Goal: Task Accomplishment & Management: Use online tool/utility

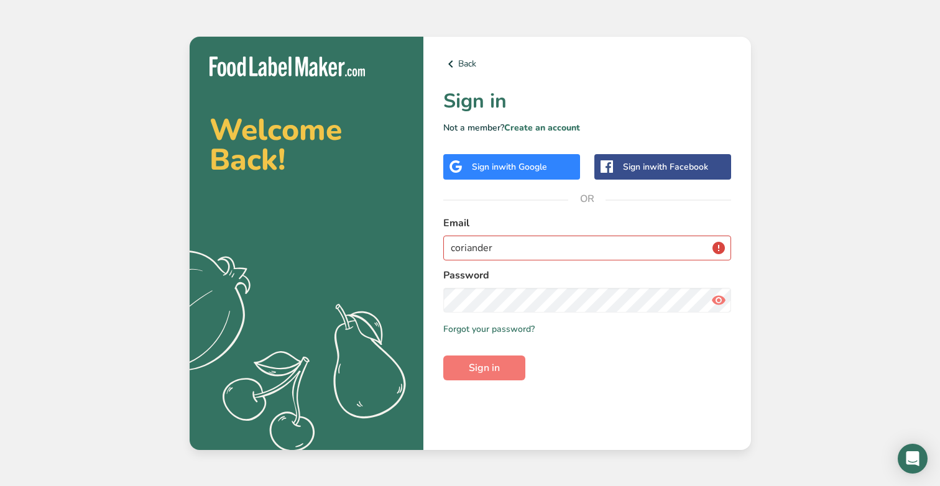
type input "coriander"
click at [484, 367] on button "Sign in" at bounding box center [484, 368] width 82 height 25
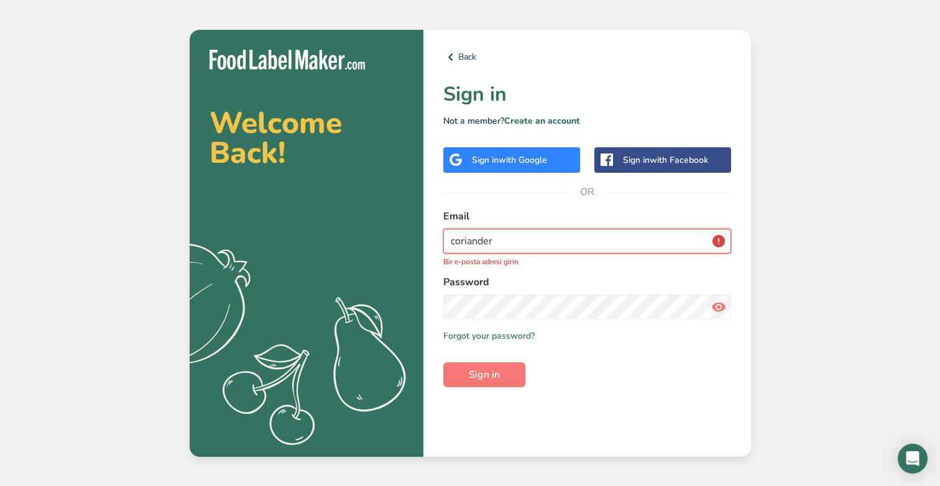
click at [494, 231] on input "coriander" at bounding box center [587, 241] width 288 height 25
click at [701, 246] on input "email" at bounding box center [587, 241] width 288 height 25
type input "[EMAIL_ADDRESS][DOMAIN_NAME]"
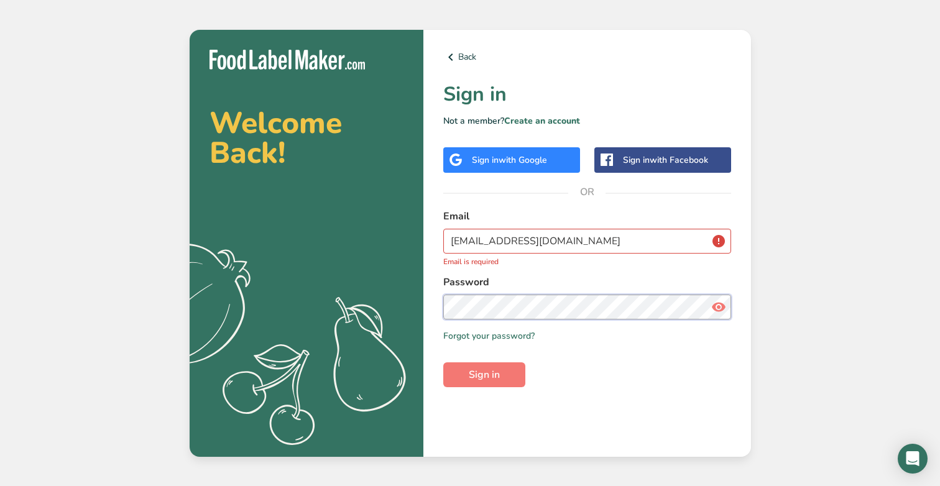
click at [484, 367] on button "Sign in" at bounding box center [484, 374] width 82 height 25
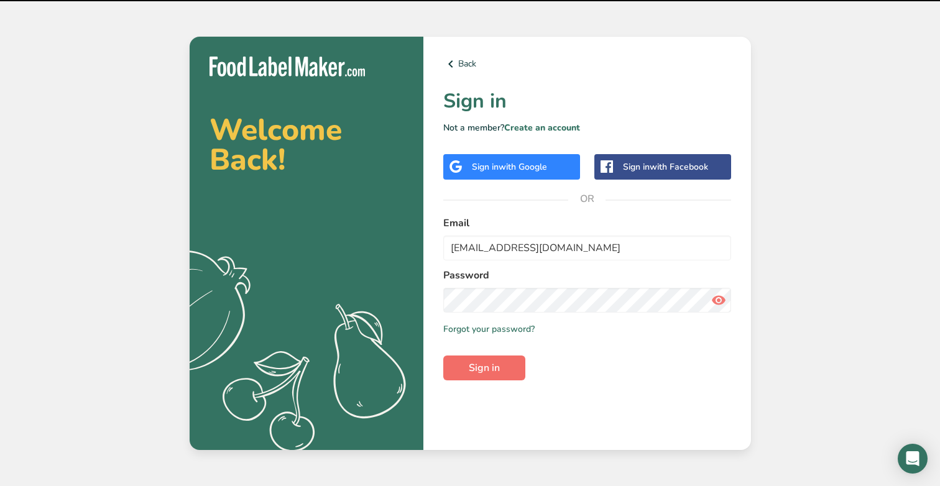
click at [482, 369] on span "Sign in" at bounding box center [484, 368] width 31 height 15
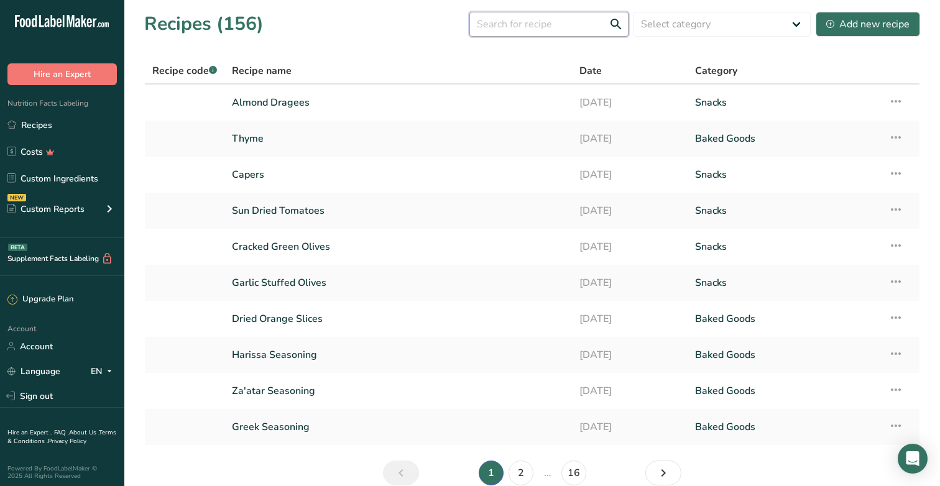
click at [555, 30] on input "text" at bounding box center [548, 24] width 159 height 25
type input "coriander"
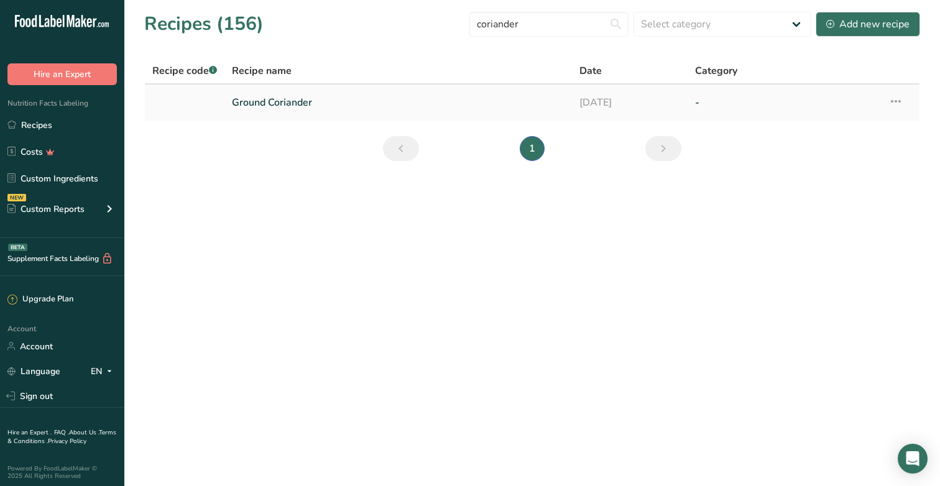
click at [292, 101] on link "Ground Coriander" at bounding box center [398, 103] width 333 height 26
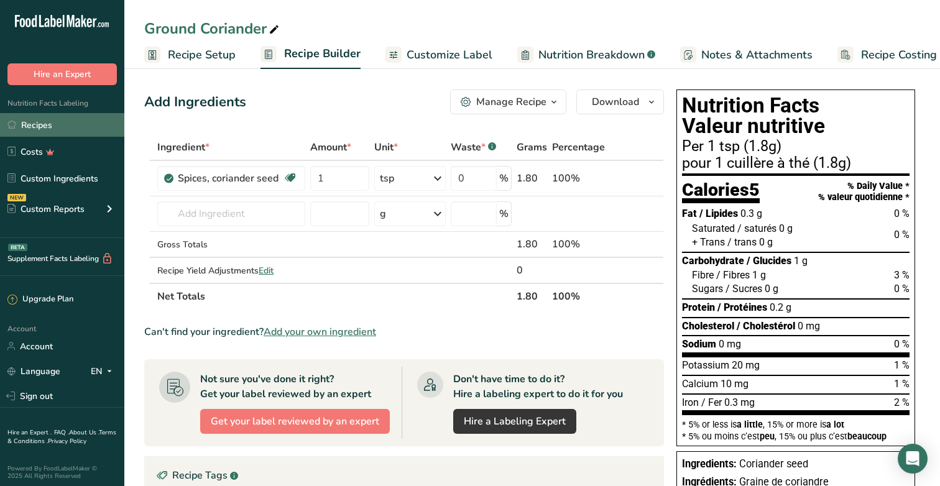
click at [53, 121] on link "Recipes" at bounding box center [62, 125] width 124 height 24
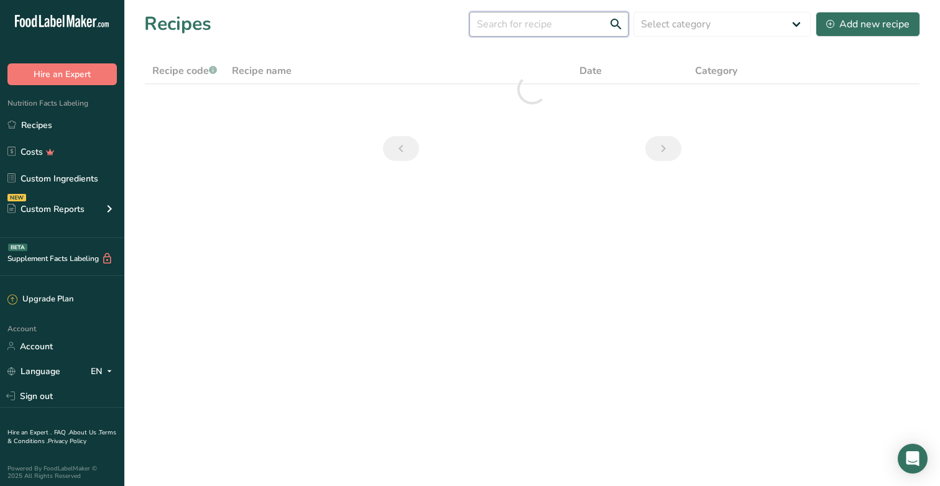
click at [515, 27] on input "text" at bounding box center [548, 24] width 159 height 25
type input "fen"
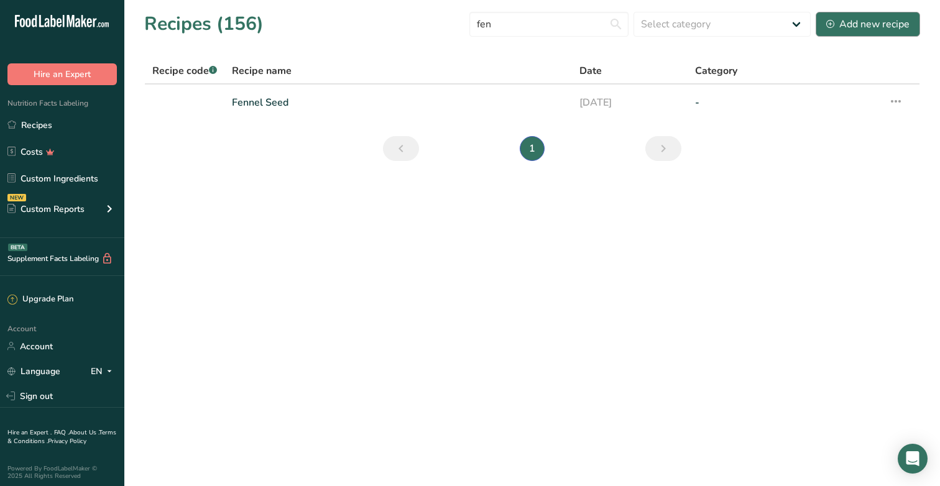
click at [851, 24] on div "Add new recipe" at bounding box center [867, 24] width 83 height 15
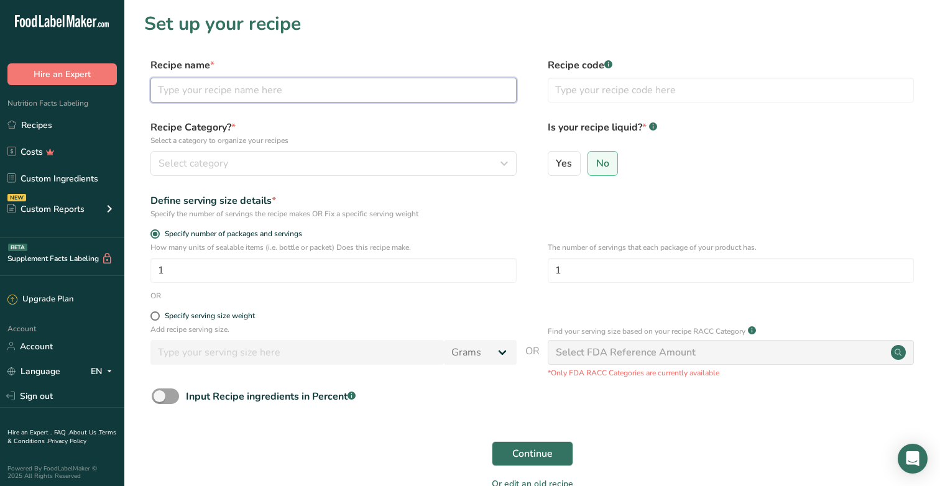
click at [338, 78] on input "text" at bounding box center [333, 90] width 366 height 25
type input "Fenugreek Seeds"
click at [393, 164] on div "Select category" at bounding box center [330, 163] width 343 height 15
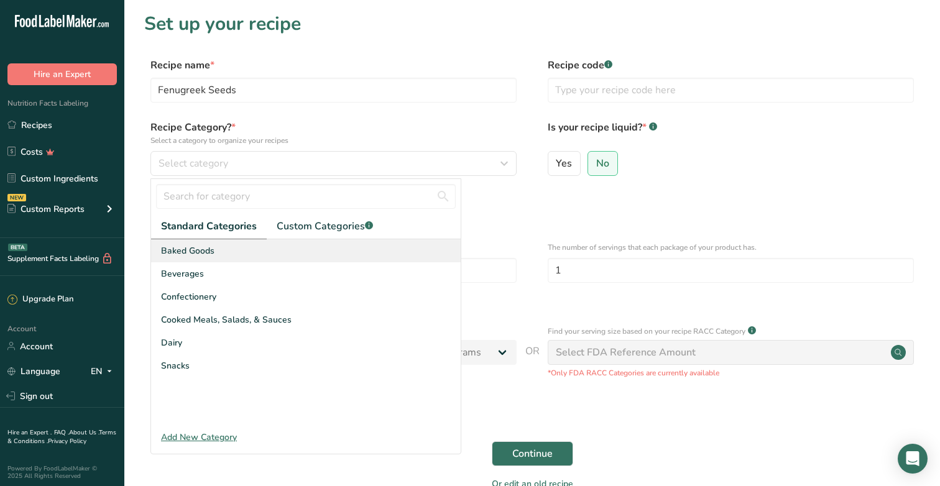
click at [297, 255] on div "Baked Goods" at bounding box center [306, 250] width 310 height 23
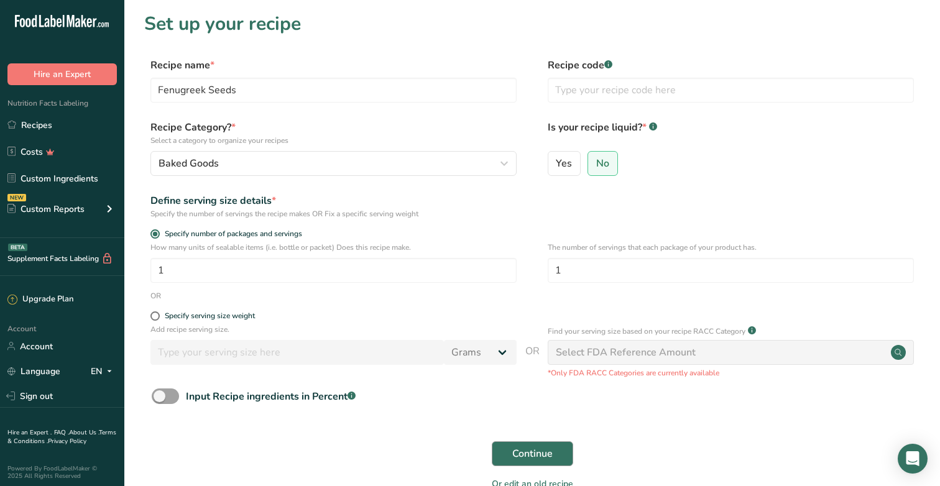
click at [531, 444] on button "Continue" at bounding box center [532, 453] width 81 height 25
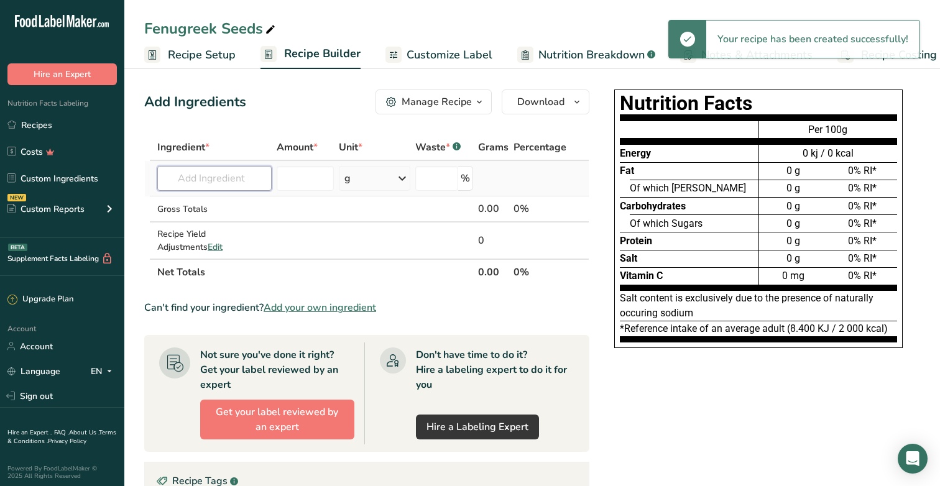
click at [231, 178] on input "text" at bounding box center [214, 178] width 114 height 25
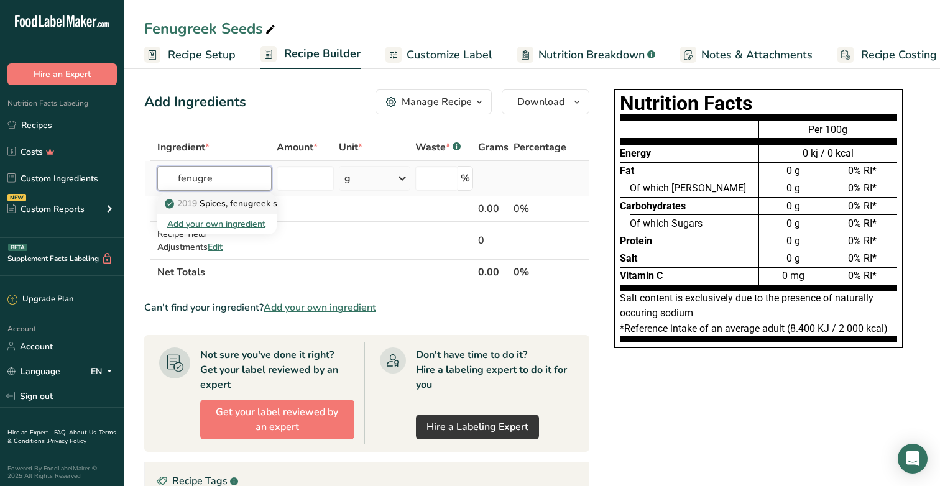
type input "fenugre"
click at [249, 205] on p "2019 Spices, fenugreek seed" at bounding box center [229, 203] width 125 height 13
type input "Spices, fenugreek seed"
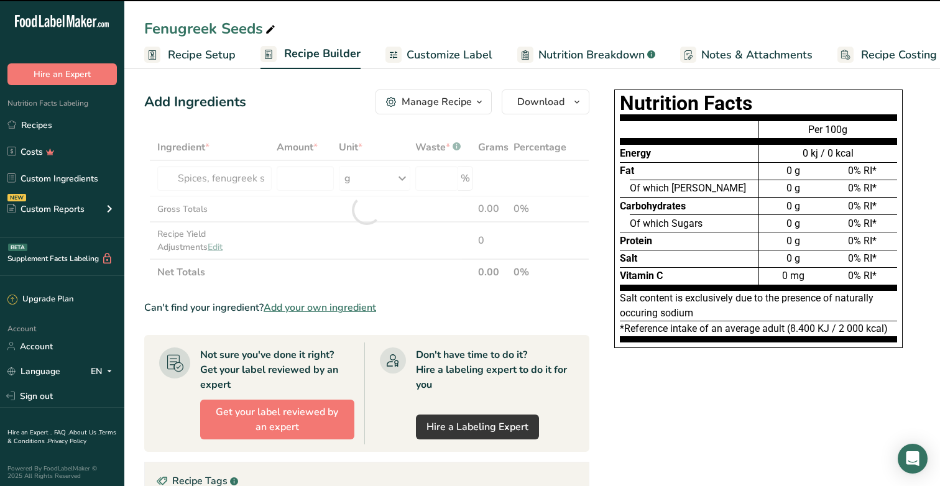
type input "0"
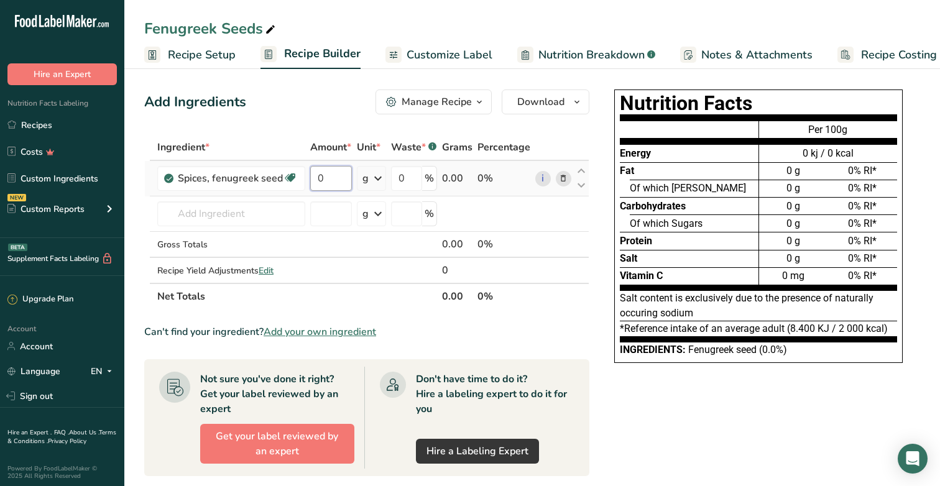
click at [336, 176] on input "0" at bounding box center [331, 178] width 42 height 25
type input "3"
type input "3.7"
click at [369, 180] on div "Ingredient * Amount * Unit * Waste * .a-a{fill:#347362;}.b-a{fill:#fff;} Grams …" at bounding box center [366, 221] width 445 height 175
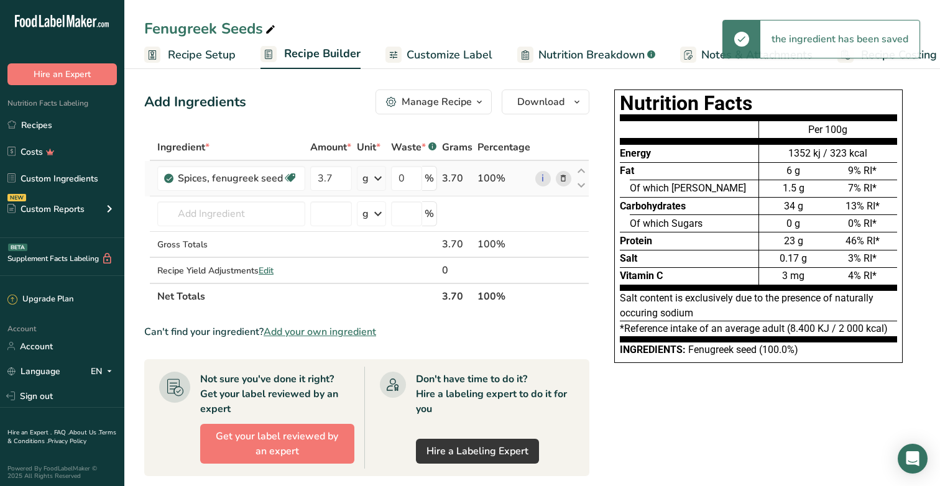
click at [376, 178] on icon at bounding box center [377, 178] width 15 height 22
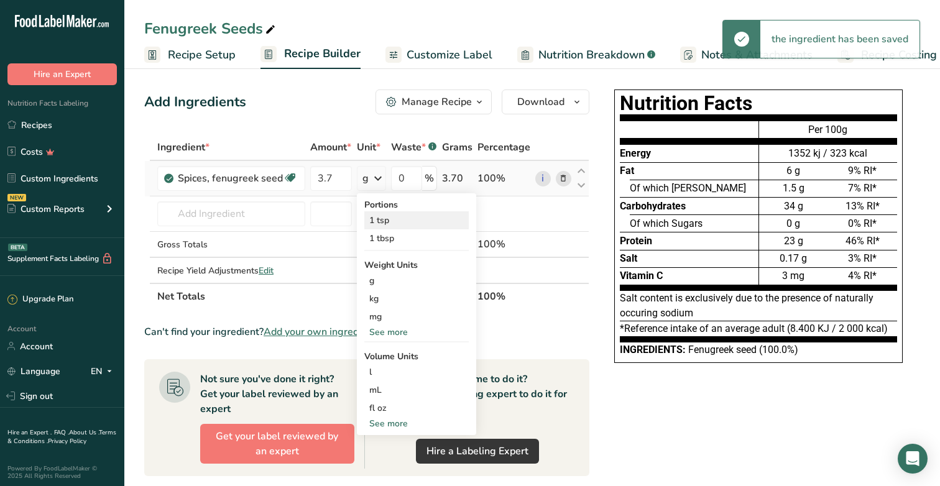
click at [376, 216] on div "1 tsp" at bounding box center [416, 220] width 104 height 18
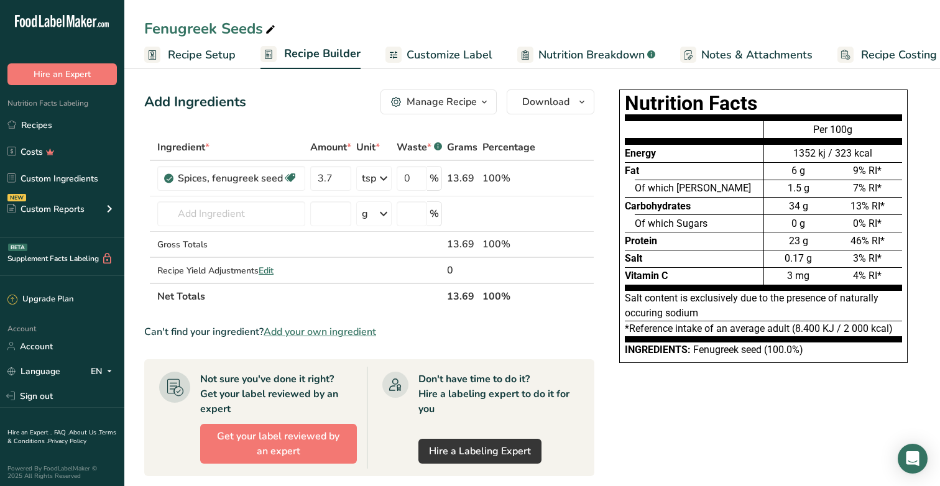
click at [464, 108] on div "Manage Recipe" at bounding box center [442, 101] width 70 height 15
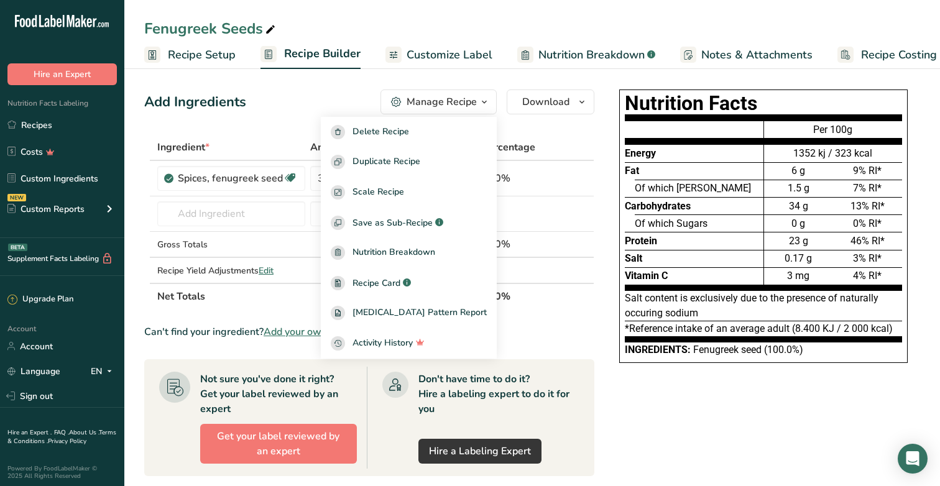
click at [464, 108] on div "Manage Recipe" at bounding box center [442, 101] width 70 height 15
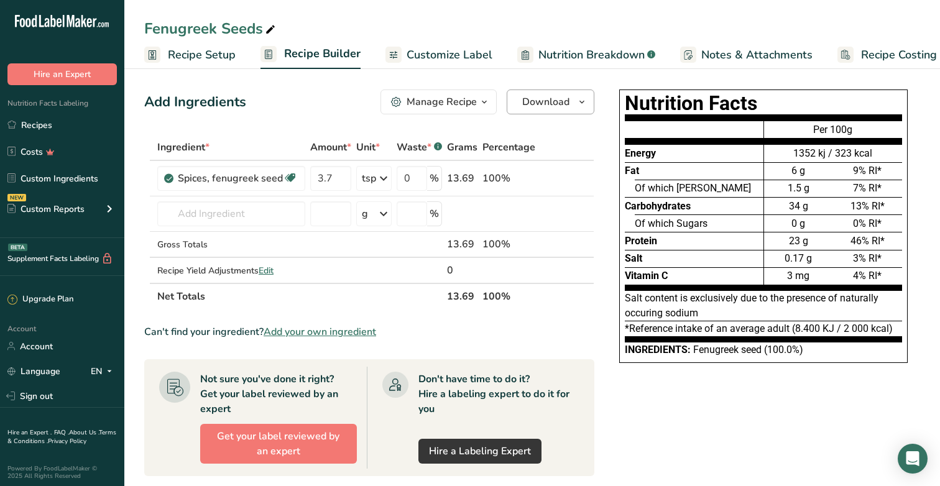
click at [543, 104] on span "Download" at bounding box center [545, 101] width 47 height 15
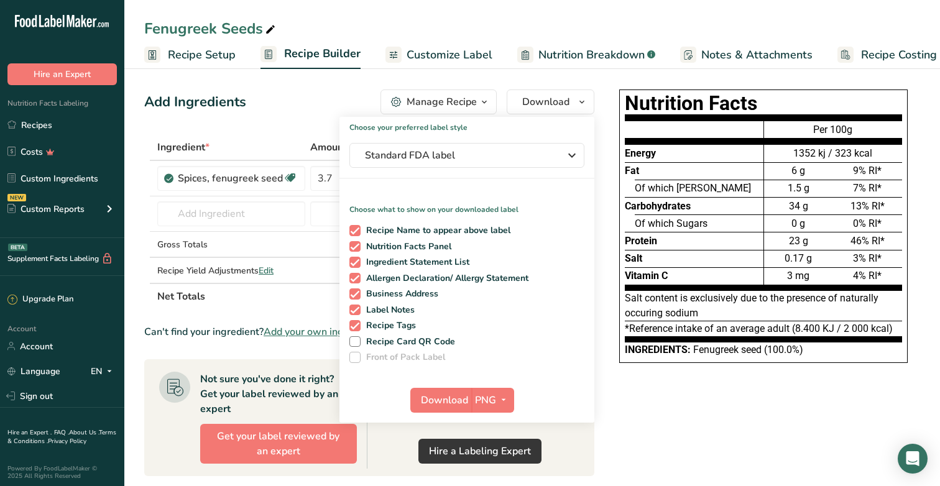
click at [505, 171] on div "Choose your preferred label style Standard FDA label Standard FDA label The mos…" at bounding box center [466, 270] width 255 height 306
click at [498, 155] on span "Standard FDA label" at bounding box center [458, 155] width 186 height 15
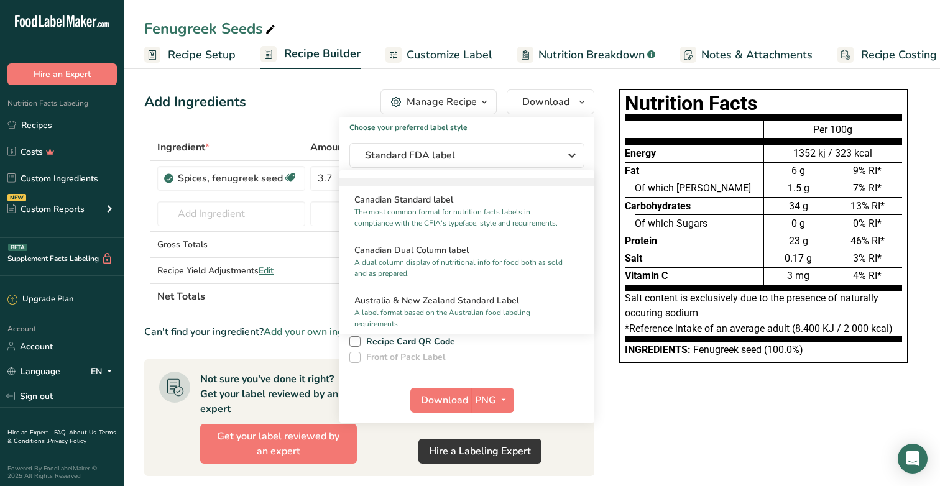
scroll to position [494, 0]
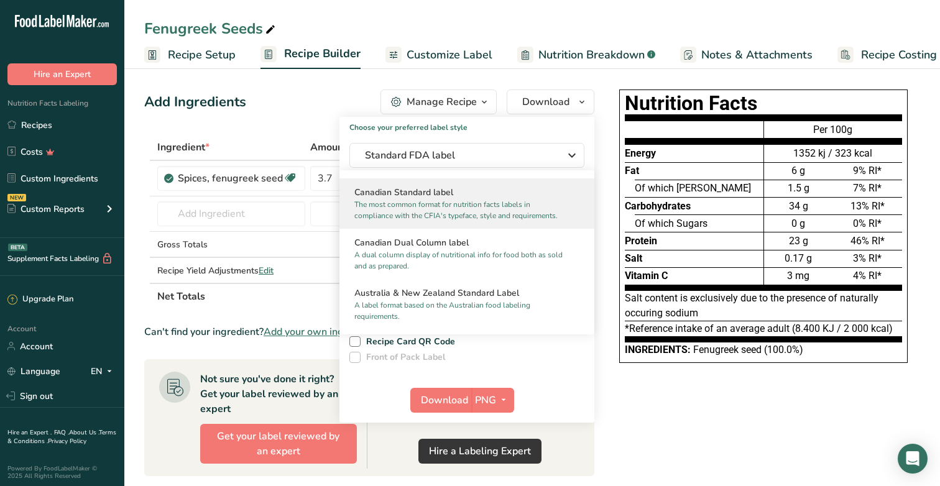
click at [438, 201] on p "The most common format for nutrition facts labels in compliance with the CFIA's…" at bounding box center [461, 210] width 214 height 22
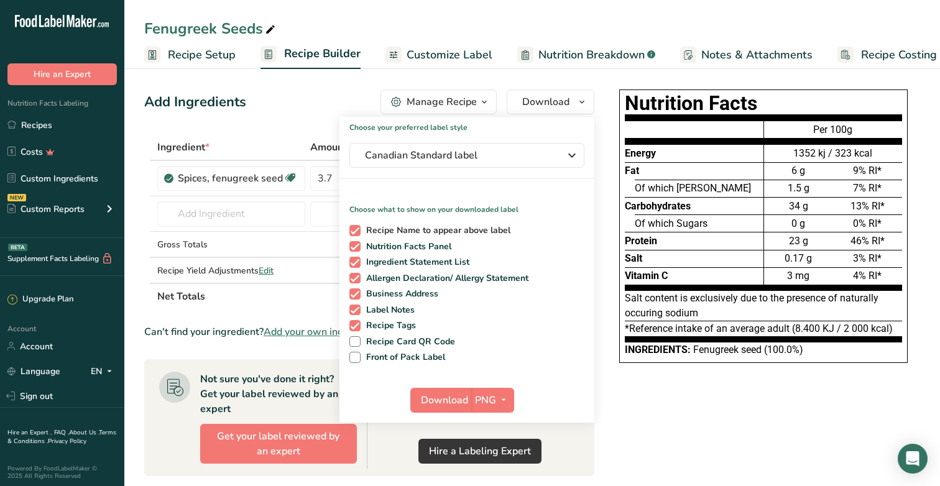
click at [428, 232] on span "Recipe Name to appear above label" at bounding box center [436, 230] width 150 height 11
click at [357, 232] on input "Recipe Name to appear above label" at bounding box center [353, 230] width 8 height 8
checkbox input "false"
click at [419, 247] on span "Nutrition Facts Panel" at bounding box center [406, 246] width 91 height 11
click at [357, 247] on input "Nutrition Facts Panel" at bounding box center [353, 246] width 8 height 8
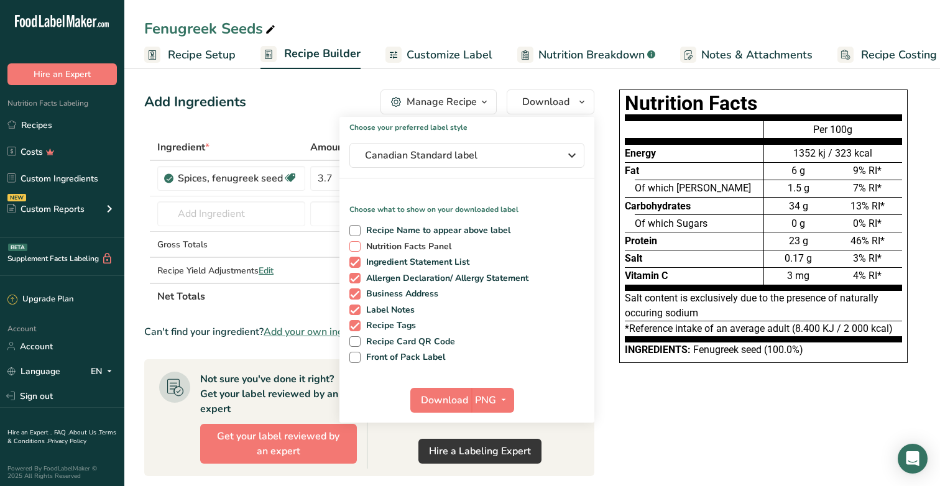
click at [419, 247] on span "Nutrition Facts Panel" at bounding box center [406, 246] width 91 height 11
click at [357, 247] on input "Nutrition Facts Panel" at bounding box center [353, 246] width 8 height 8
checkbox input "true"
click at [383, 326] on span "Recipe Tags" at bounding box center [389, 325] width 56 height 11
click at [357, 326] on input "Recipe Tags" at bounding box center [353, 325] width 8 height 8
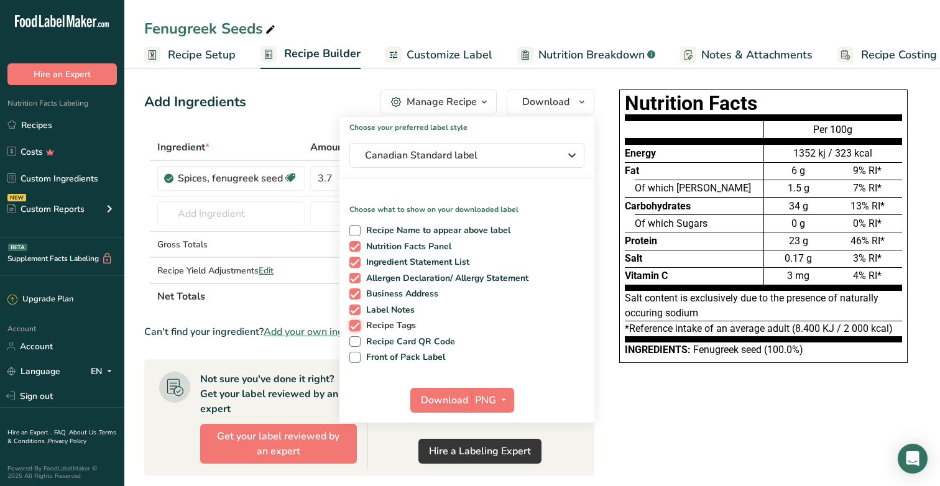
checkbox input "false"
click at [380, 310] on span "Label Notes" at bounding box center [388, 310] width 55 height 11
click at [357, 310] on input "Label Notes" at bounding box center [353, 310] width 8 height 8
checkbox input "false"
click at [380, 296] on span "Business Address" at bounding box center [400, 293] width 78 height 11
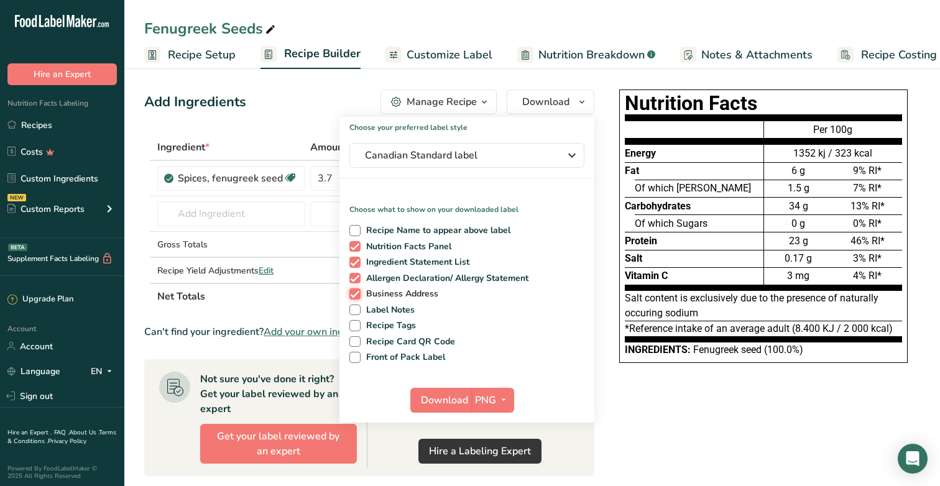
click at [357, 296] on input "Business Address" at bounding box center [353, 294] width 8 height 8
checkbox input "false"
click at [381, 278] on span "Allergen Declaration/ Allergy Statement" at bounding box center [445, 278] width 168 height 11
click at [357, 278] on input "Allergen Declaration/ Allergy Statement" at bounding box center [353, 278] width 8 height 8
checkbox input "false"
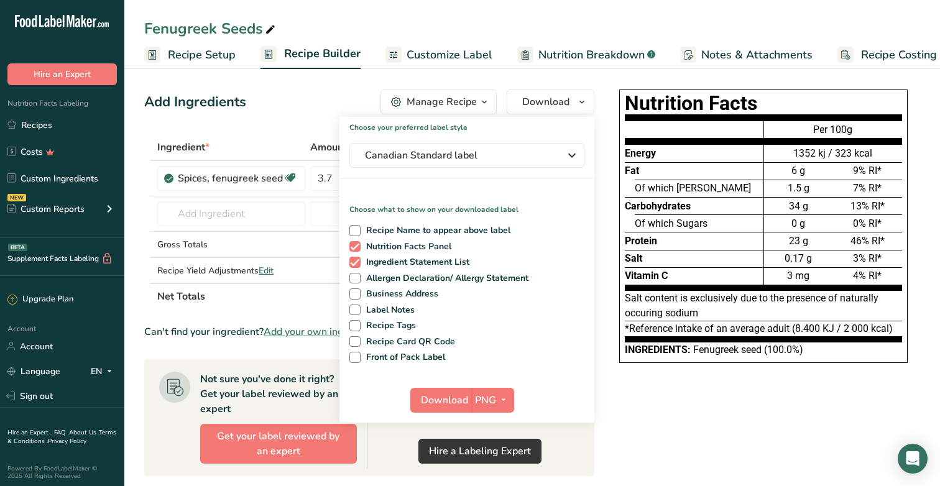
click at [452, 49] on span "Customize Label" at bounding box center [450, 55] width 86 height 17
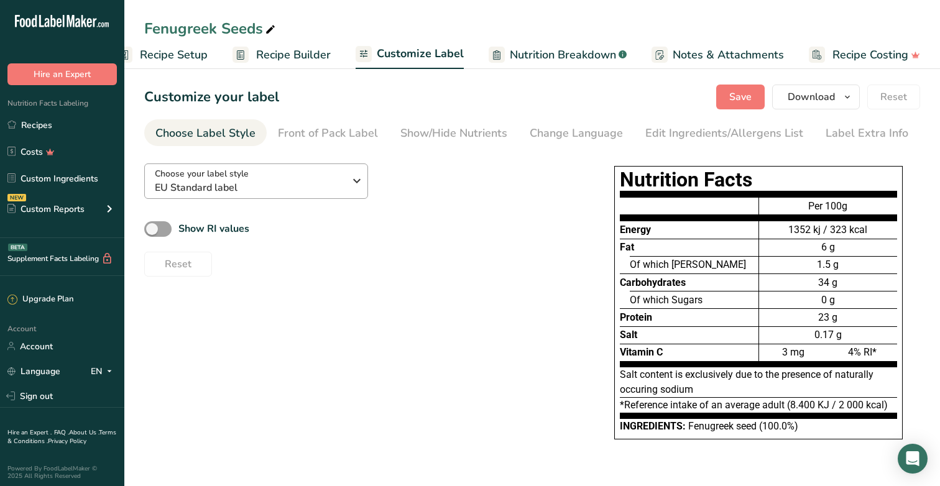
click at [364, 181] on button "Choose your label style EU Standard label" at bounding box center [256, 180] width 224 height 35
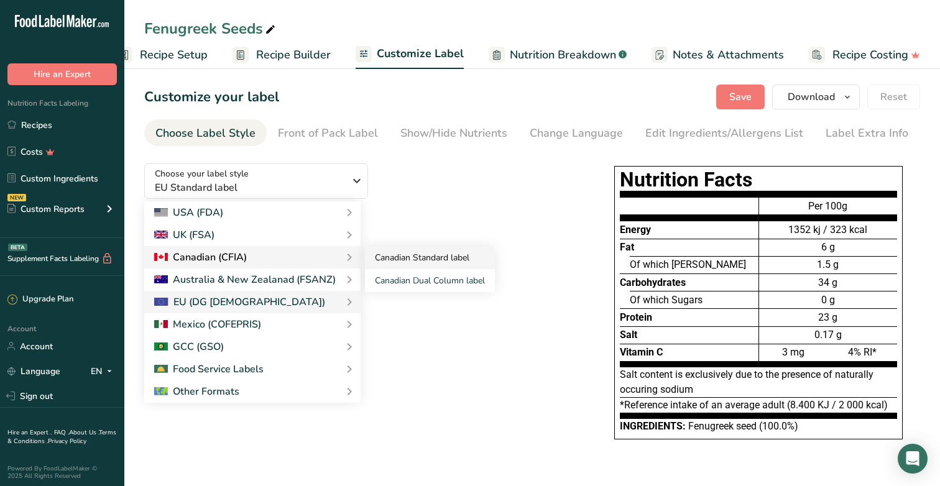
click at [387, 259] on link "Canadian Standard label" at bounding box center [430, 257] width 130 height 23
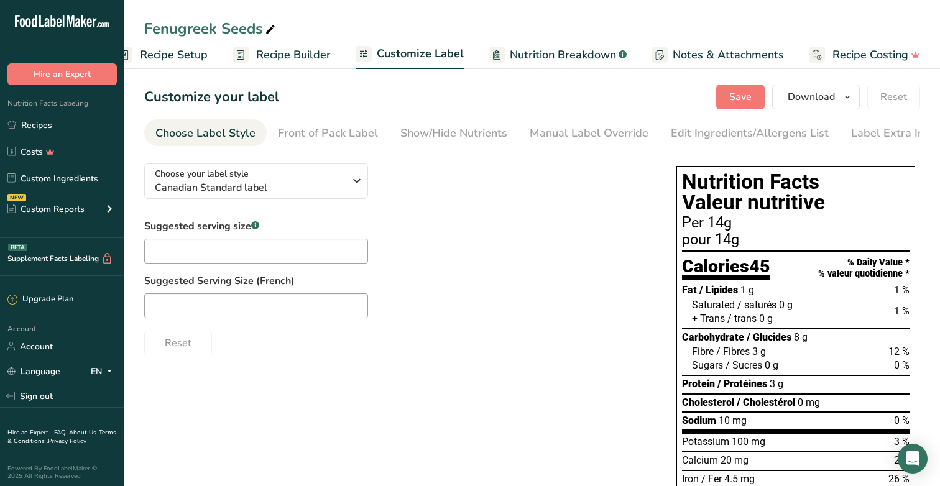
click at [295, 58] on span "Recipe Builder" at bounding box center [293, 55] width 75 height 17
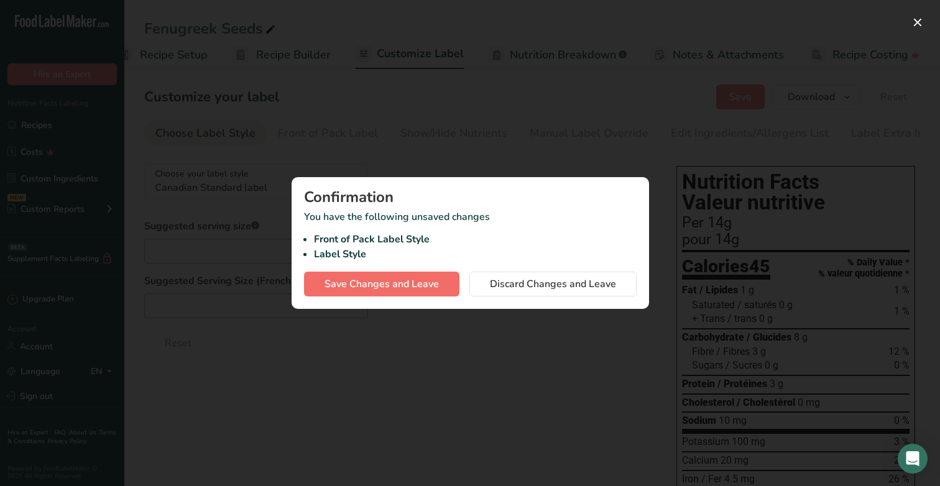
click at [432, 280] on span "Save Changes and Leave" at bounding box center [381, 284] width 114 height 15
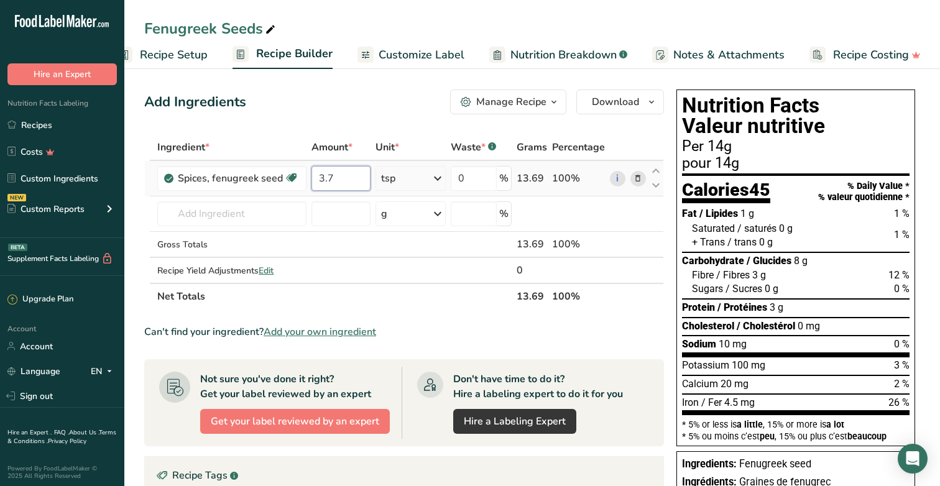
click at [343, 175] on input "3.7" at bounding box center [340, 178] width 58 height 25
type input "3"
click at [348, 114] on div "Add Ingredients Manage Recipe Delete Recipe Duplicate Recipe Scale Recipe Save …" at bounding box center [407, 438] width 527 height 706
click at [351, 180] on input "3.7" at bounding box center [340, 178] width 58 height 25
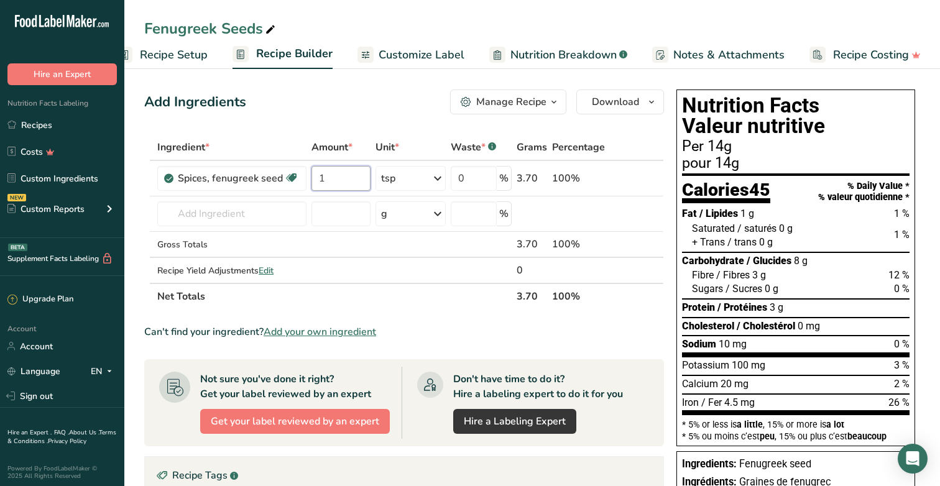
type input "1"
click at [356, 108] on div "Add Ingredients Manage Recipe Delete Recipe Duplicate Recipe Scale Recipe Save …" at bounding box center [404, 102] width 520 height 25
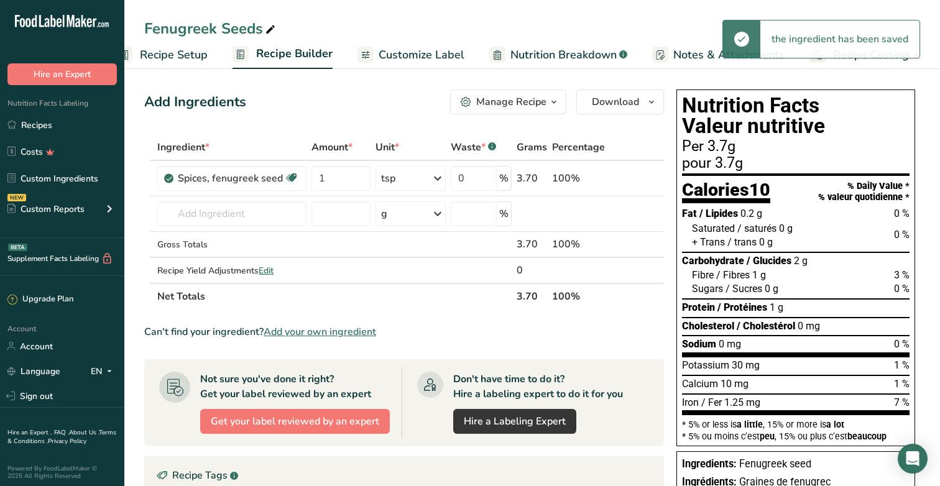
click at [415, 57] on span "Customize Label" at bounding box center [422, 55] width 86 height 17
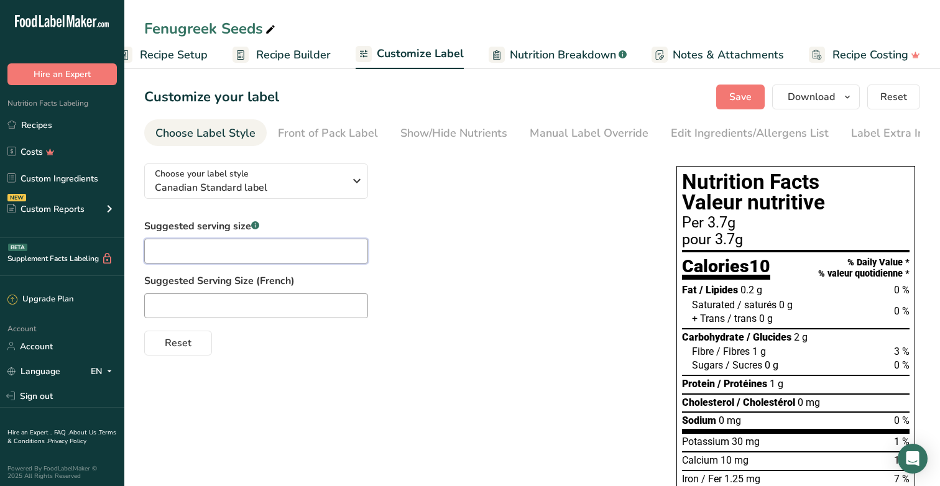
click at [283, 239] on input "text" at bounding box center [256, 251] width 224 height 25
type input "1 tsp"
click at [271, 304] on input "text" at bounding box center [256, 305] width 224 height 25
paste input "c. à thé f"
click at [149, 308] on input "c. à thé f" at bounding box center [256, 305] width 224 height 25
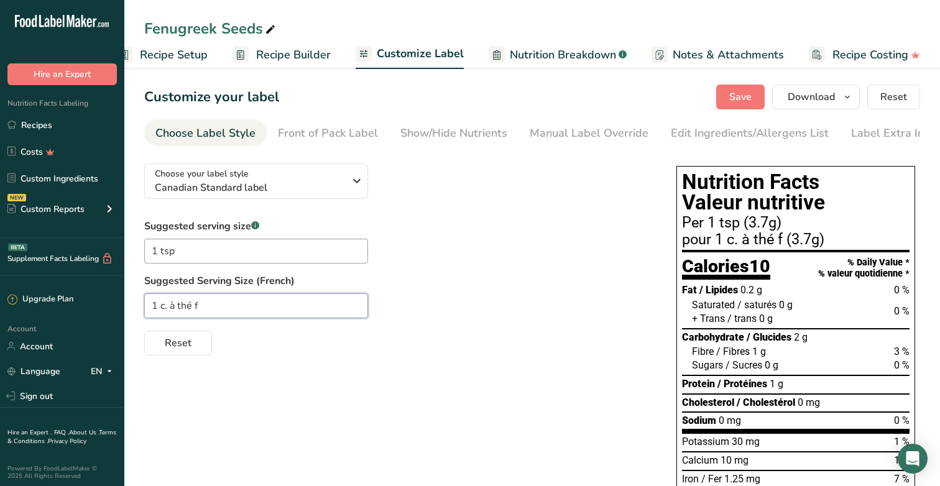
click at [291, 303] on input "1 c. à thé f" at bounding box center [256, 305] width 224 height 25
paste input "c. à thé"
click at [152, 310] on input "c. à thé" at bounding box center [256, 305] width 224 height 25
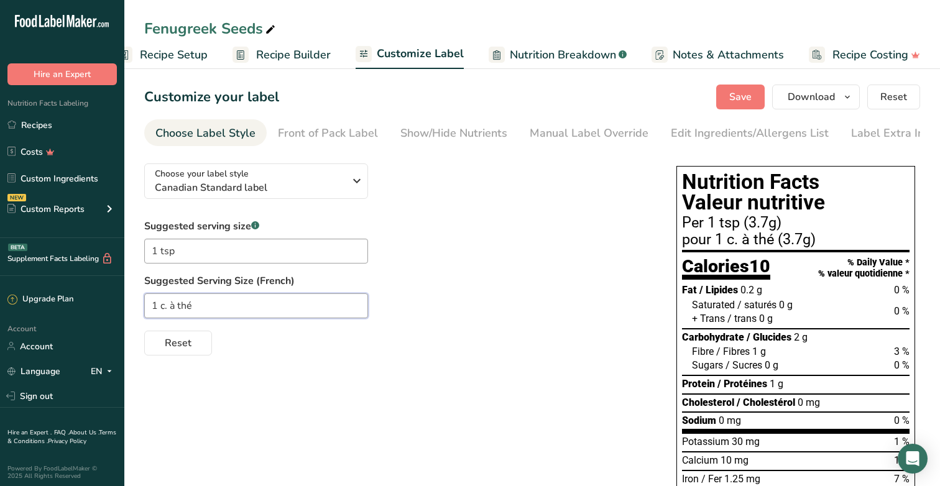
type input "1 c. à thé"
click at [477, 343] on div "Reset" at bounding box center [397, 341] width 507 height 30
click at [745, 98] on span "Save" at bounding box center [740, 97] width 22 height 15
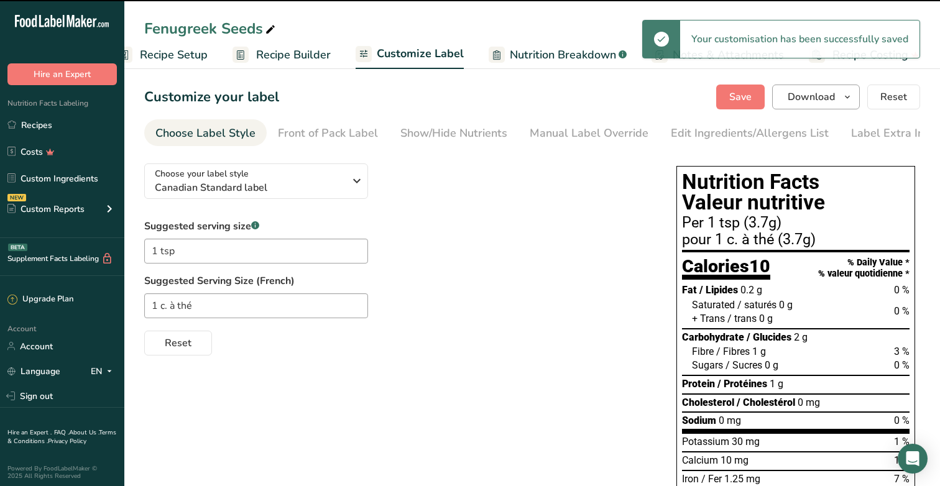
click at [850, 95] on icon "button" at bounding box center [847, 98] width 10 height 16
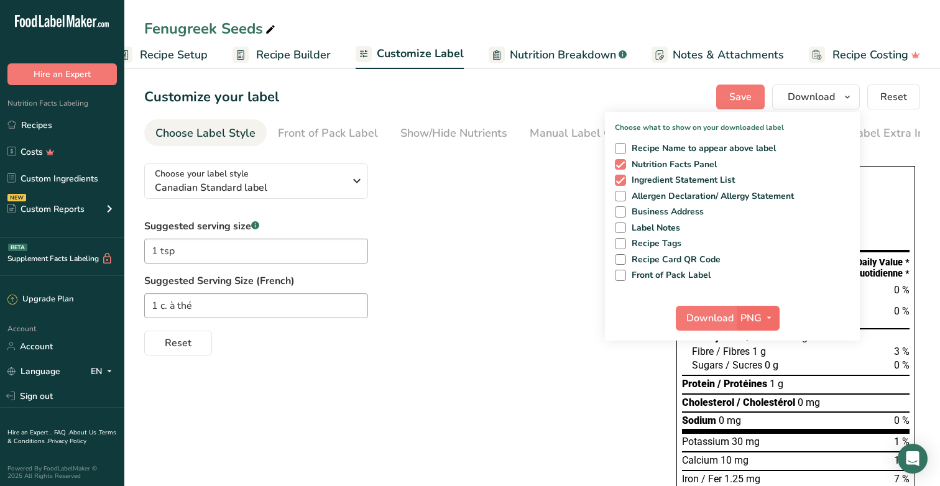
click at [770, 321] on icon "button" at bounding box center [769, 318] width 10 height 16
click at [761, 382] on link "SVG" at bounding box center [760, 384] width 40 height 21
click at [716, 324] on span "Download" at bounding box center [709, 318] width 47 height 15
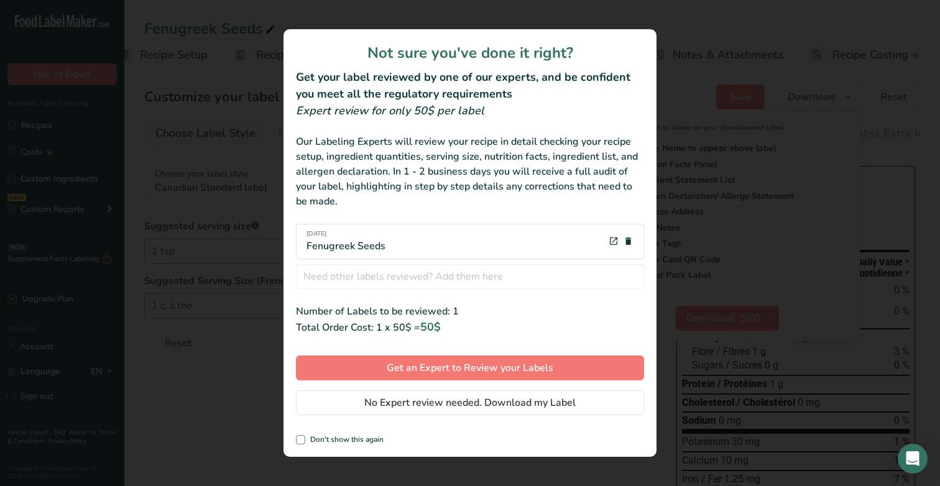
click at [327, 433] on div "Not sure you've done it right? Get your label reviewed by one of our experts, a…" at bounding box center [469, 243] width 373 height 428
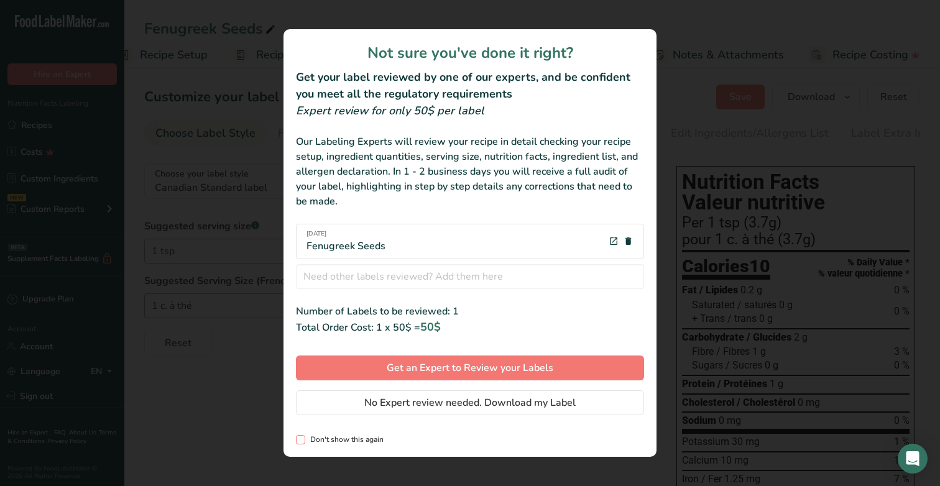
click at [336, 439] on span "Don't show this again" at bounding box center [344, 439] width 78 height 9
click at [304, 439] on input "Don't show this again" at bounding box center [300, 440] width 8 height 8
checkbox input "true"
click at [404, 404] on span "No Expert review needed. Download my Label" at bounding box center [469, 402] width 211 height 15
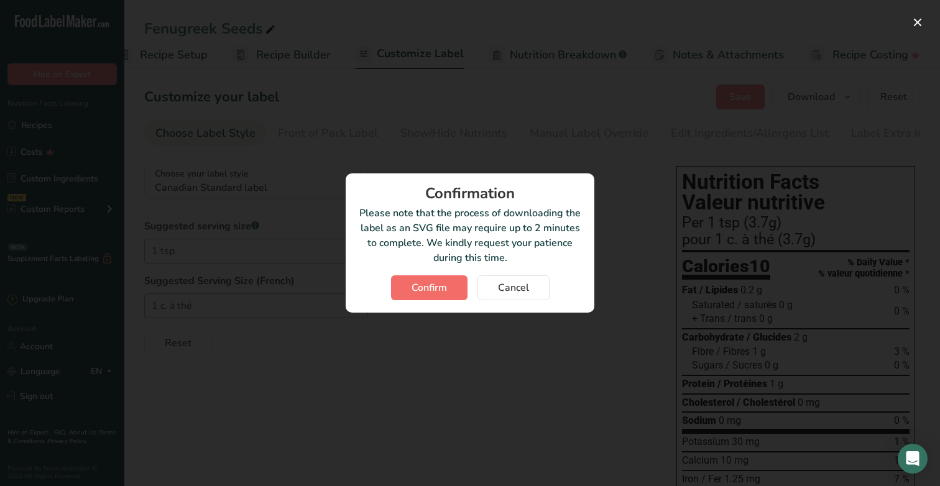
click at [426, 292] on span "Confirm" at bounding box center [429, 287] width 35 height 15
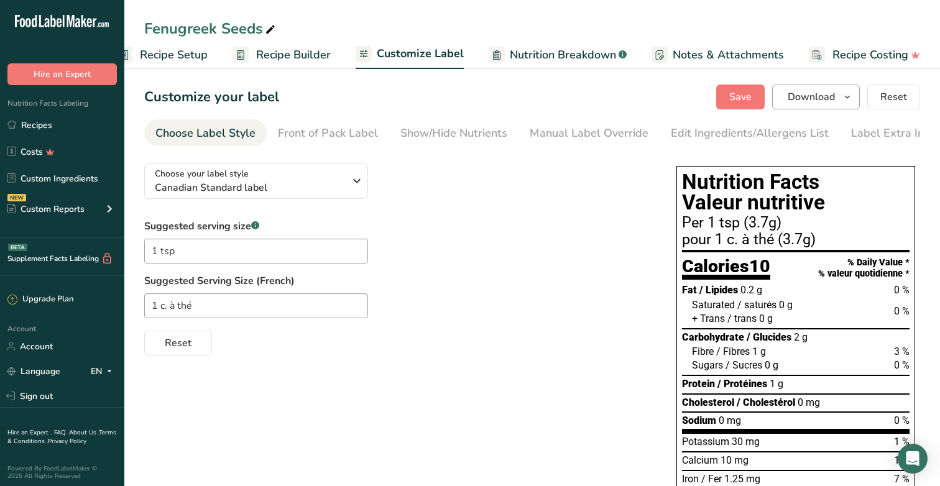
click at [850, 93] on icon "button" at bounding box center [847, 98] width 10 height 16
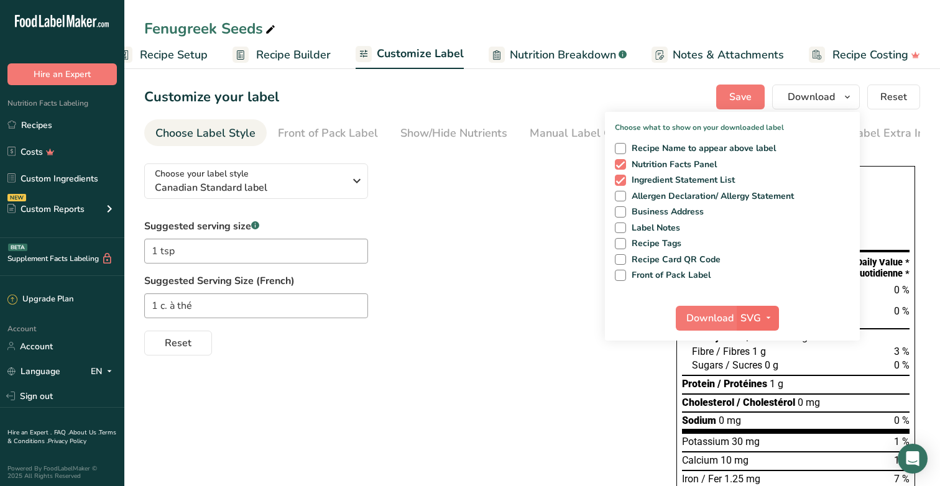
click at [770, 319] on icon "button" at bounding box center [768, 318] width 10 height 16
click at [762, 341] on link "PNG" at bounding box center [759, 343] width 40 height 21
click at [709, 320] on span "Download" at bounding box center [709, 318] width 47 height 15
click at [688, 177] on span "Ingredient Statement List" at bounding box center [680, 180] width 109 height 11
click at [623, 177] on input "Ingredient Statement List" at bounding box center [619, 180] width 8 height 8
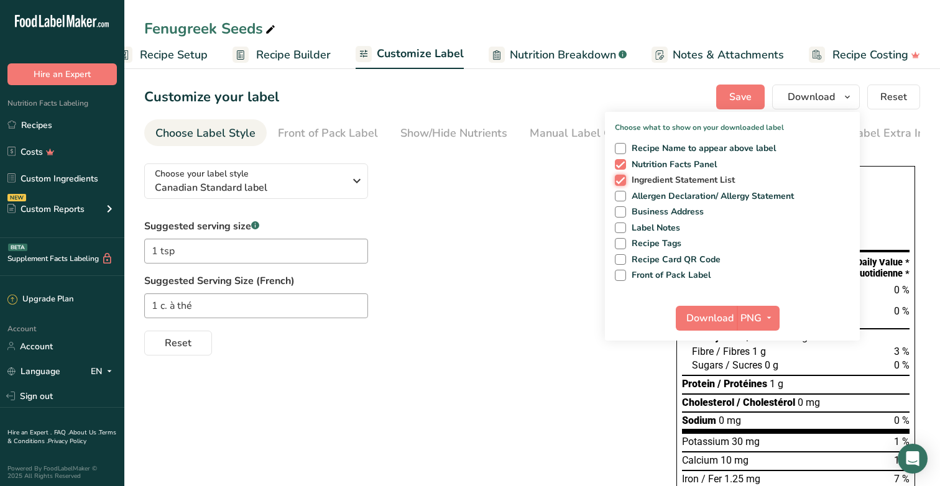
checkbox input "false"
click at [707, 319] on span "Download" at bounding box center [709, 318] width 47 height 15
click at [464, 209] on div "Choose your label style Canadian Standard label USA (FDA) Standard FDA label Ta…" at bounding box center [397, 255] width 507 height 202
